Goal: Check status: Check status

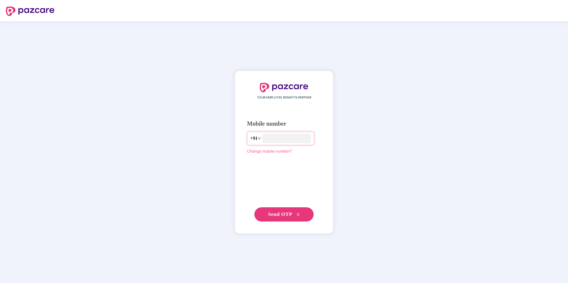
type input "**********"
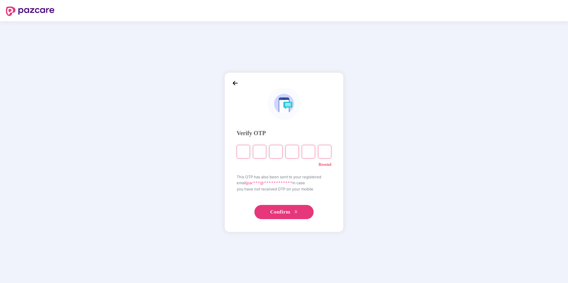
type input "*"
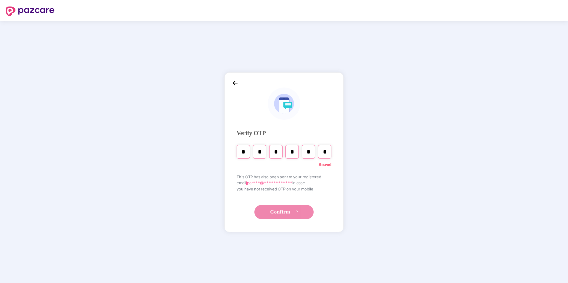
type input "*"
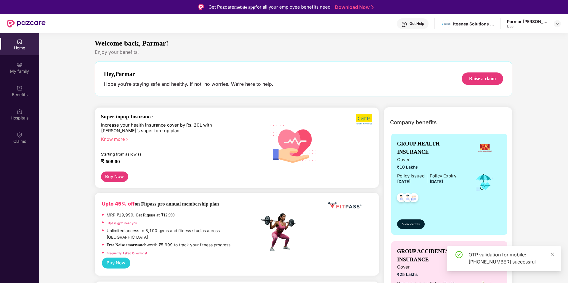
scroll to position [30, 0]
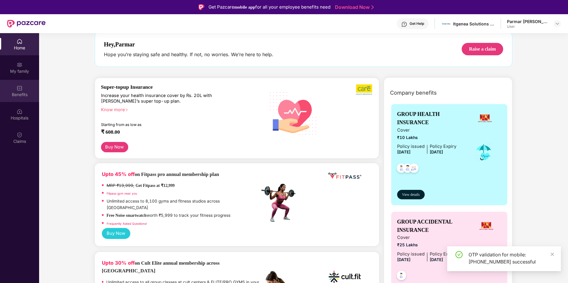
click at [23, 88] on div "Benefits" at bounding box center [19, 91] width 39 height 22
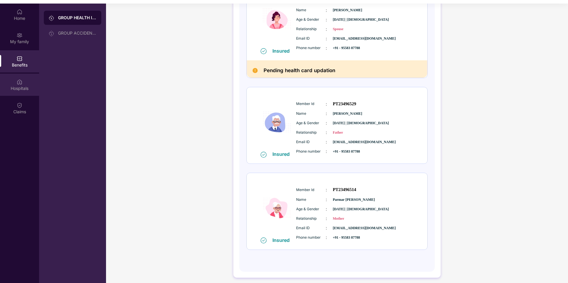
click at [19, 84] on img at bounding box center [20, 82] width 6 height 6
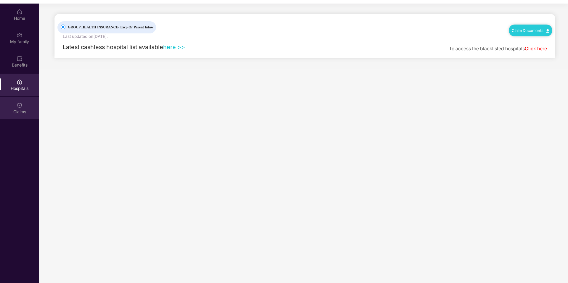
click at [15, 101] on div "Claims" at bounding box center [19, 108] width 39 height 22
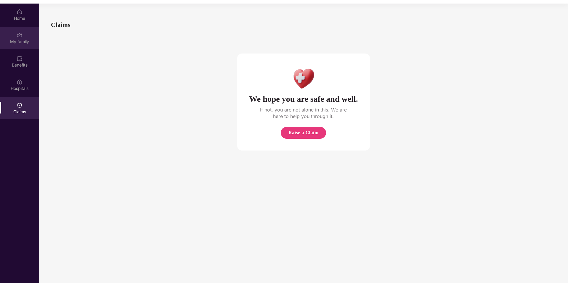
click at [20, 48] on div "My family" at bounding box center [19, 38] width 39 height 22
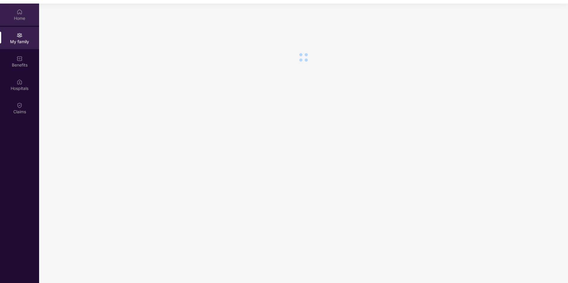
click at [19, 10] on img at bounding box center [20, 12] width 6 height 6
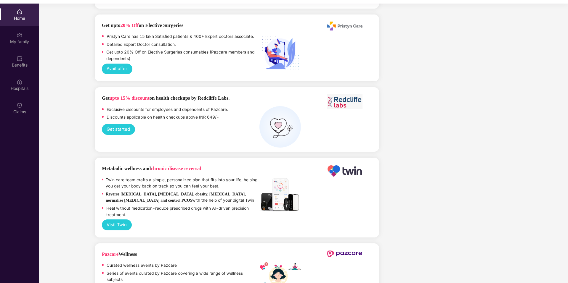
scroll to position [33, 0]
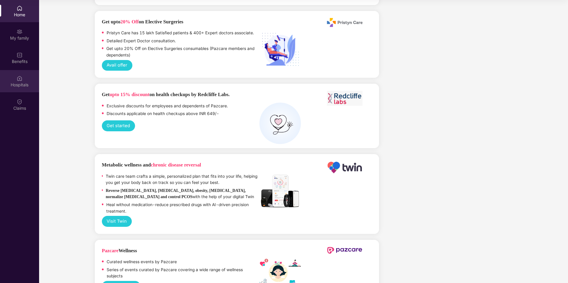
click at [19, 86] on div "Hospitals" at bounding box center [19, 85] width 39 height 6
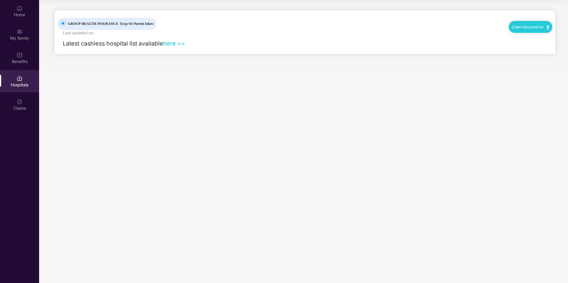
scroll to position [0, 0]
click at [18, 58] on div "Benefits" at bounding box center [19, 58] width 39 height 22
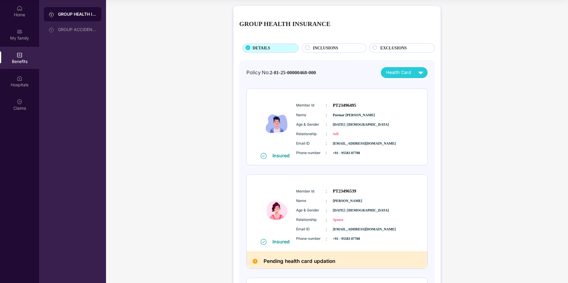
scroll to position [59, 0]
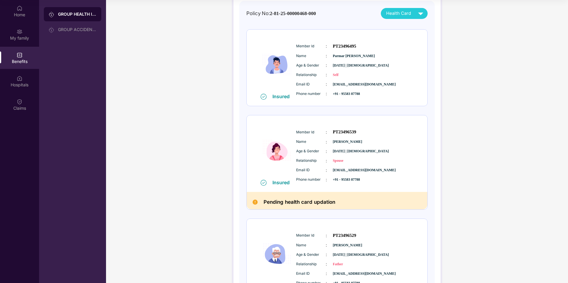
click at [305, 56] on span "Name" at bounding box center [311, 56] width 30 height 6
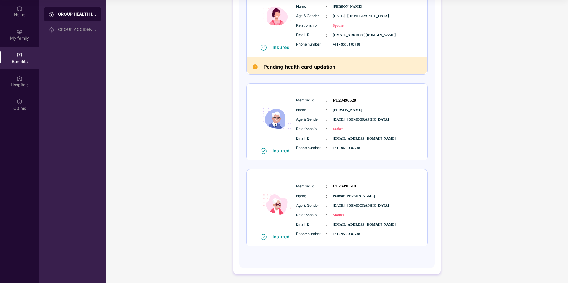
scroll to position [0, 0]
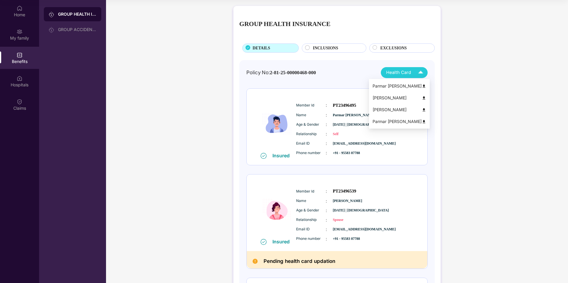
click at [391, 74] on span "Health Card" at bounding box center [398, 72] width 25 height 7
click at [347, 50] on div "INCLUSIONS" at bounding box center [336, 48] width 53 height 7
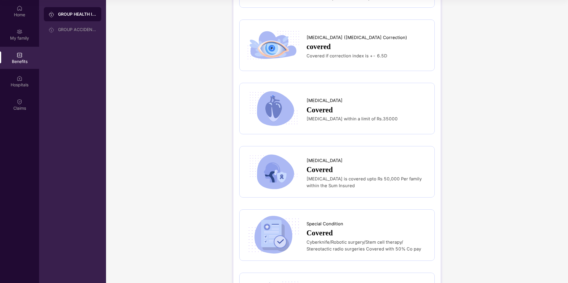
scroll to position [1440, 0]
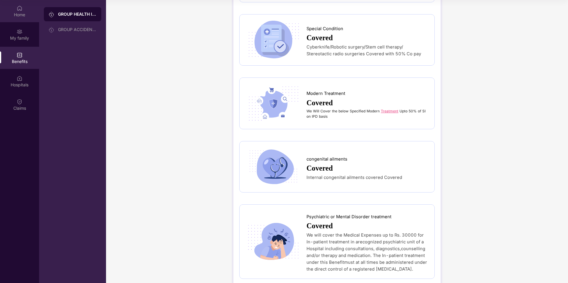
click at [17, 16] on div "Home" at bounding box center [19, 15] width 39 height 6
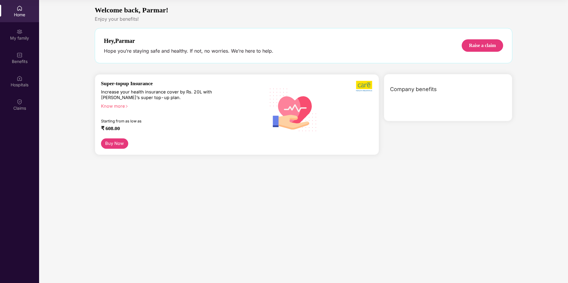
scroll to position [0, 0]
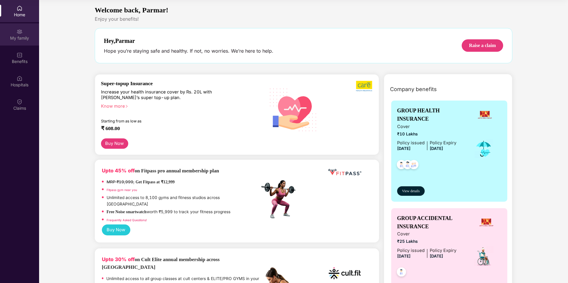
click at [20, 39] on div "My family" at bounding box center [19, 38] width 39 height 6
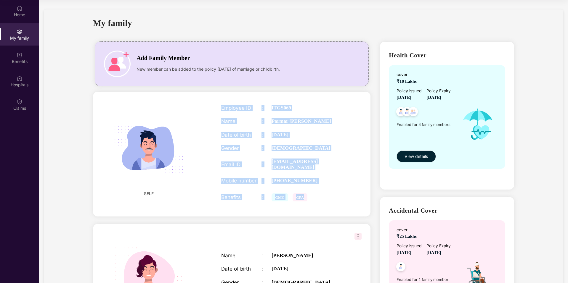
drag, startPoint x: 220, startPoint y: 105, endPoint x: 303, endPoint y: 193, distance: 120.3
click at [303, 196] on div "Employee ID : ITGS069 Name : [PERSON_NAME] [PERSON_NAME] Date of birth : [DEMOG…" at bounding box center [281, 154] width 133 height 113
click at [318, 190] on div "Employee ID : ITGS069 Name : [PERSON_NAME] [PERSON_NAME] Date of birth : [DEMOG…" at bounding box center [281, 154] width 133 height 113
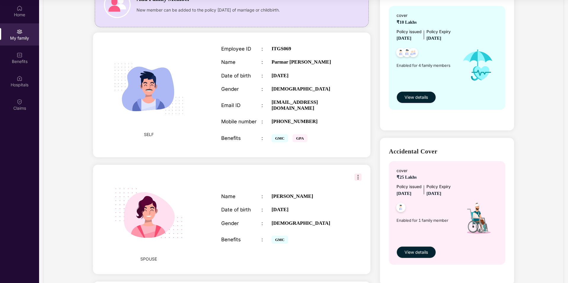
scroll to position [118, 0]
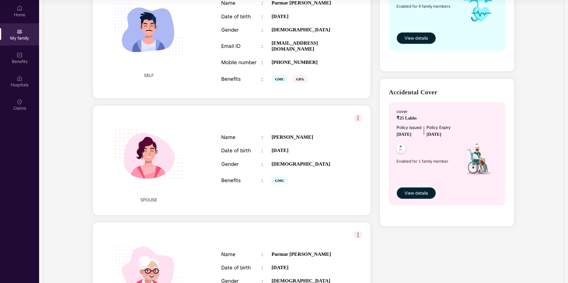
drag, startPoint x: 270, startPoint y: 137, endPoint x: 297, endPoint y: 145, distance: 28.4
click at [297, 145] on div "Name : [PERSON_NAME] Date of birth : [DEMOGRAPHIC_DATA] Gender : [DEMOGRAPHIC_D…" at bounding box center [281, 160] width 133 height 67
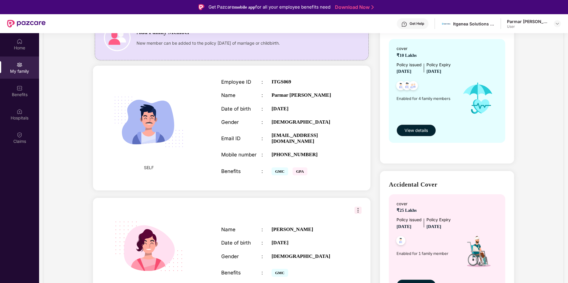
scroll to position [0, 0]
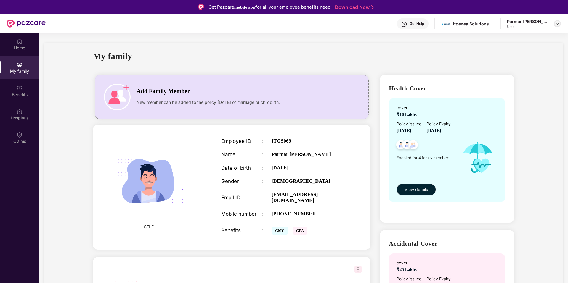
click at [556, 23] on img at bounding box center [557, 23] width 5 height 5
click at [184, 56] on div "My family" at bounding box center [303, 60] width 421 height 20
